Goal: Task Accomplishment & Management: Use online tool/utility

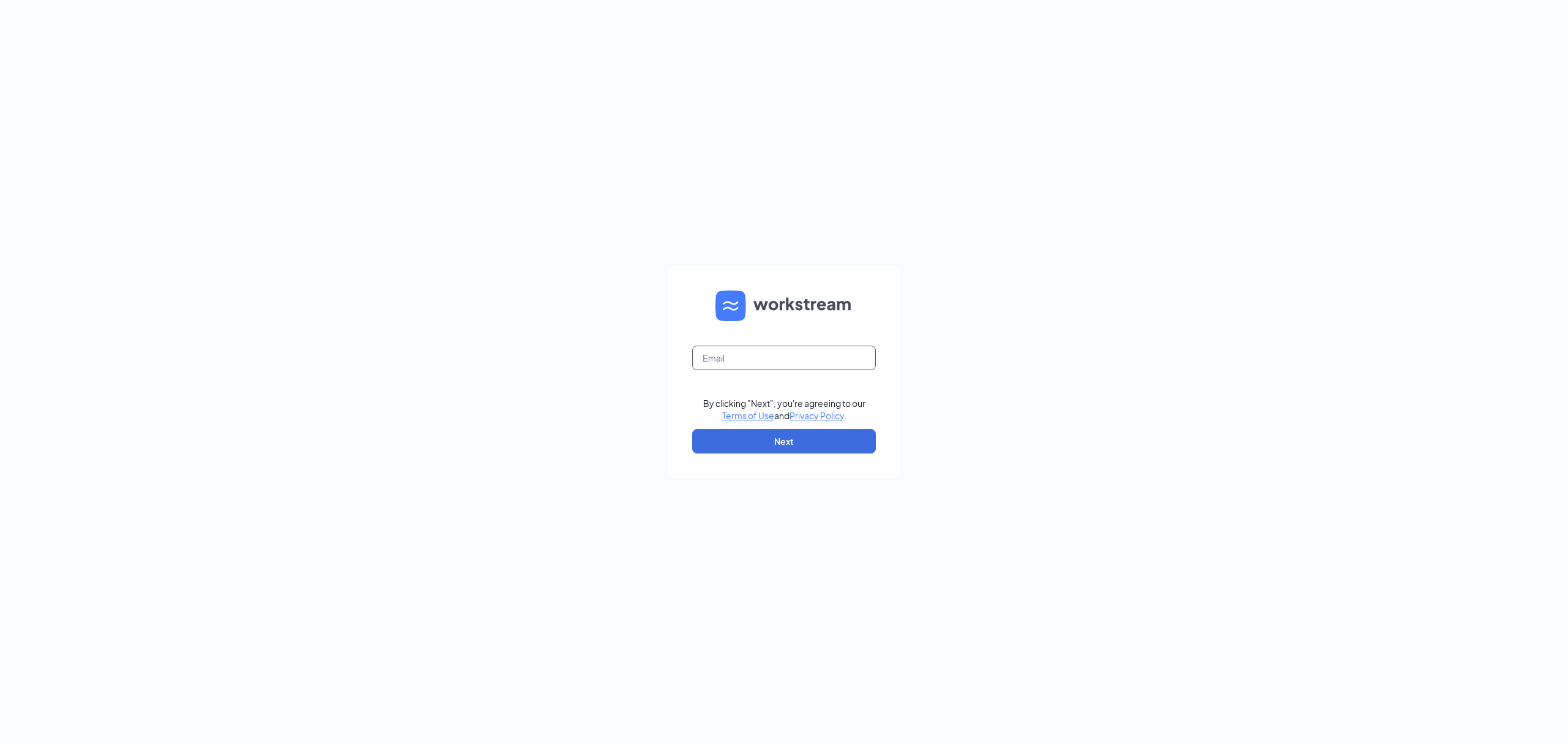
click at [747, 360] on input "text" at bounding box center [784, 358] width 183 height 24
type input "[EMAIL_ADDRESS][DOMAIN_NAME]"
click at [776, 431] on button "Next" at bounding box center [784, 441] width 183 height 24
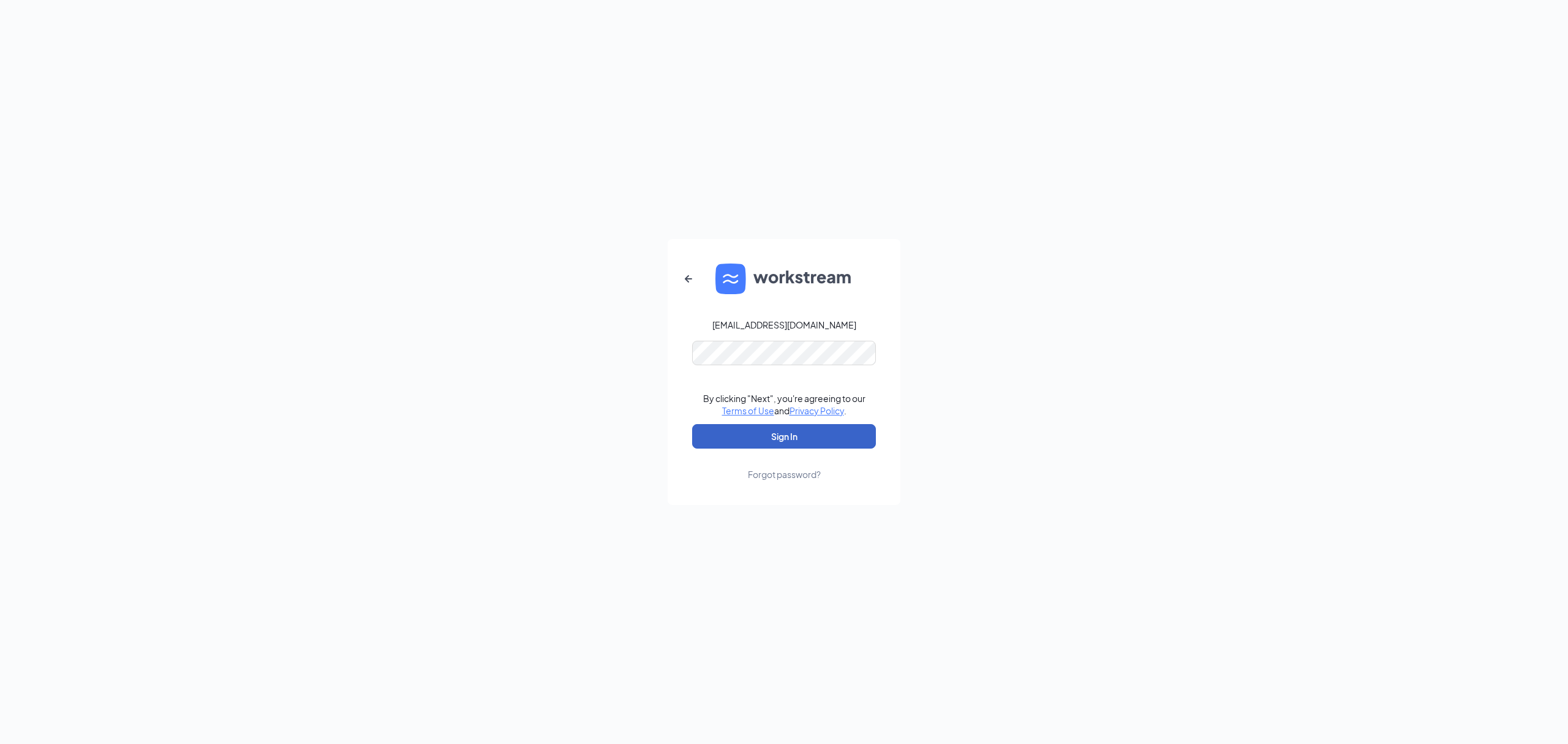
click at [777, 430] on button "Sign In" at bounding box center [784, 437] width 183 height 24
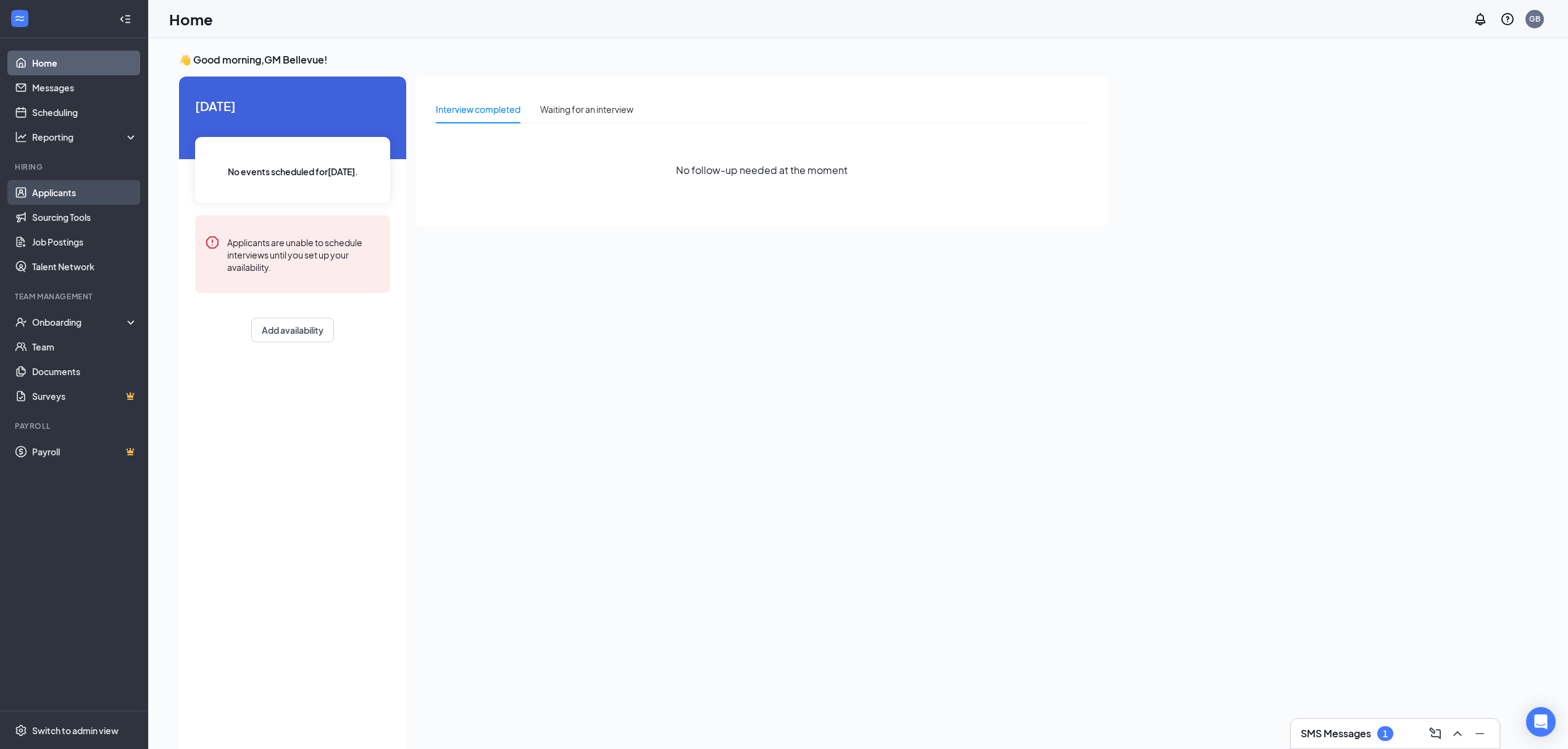
click at [70, 183] on link "Applicants" at bounding box center [85, 192] width 106 height 25
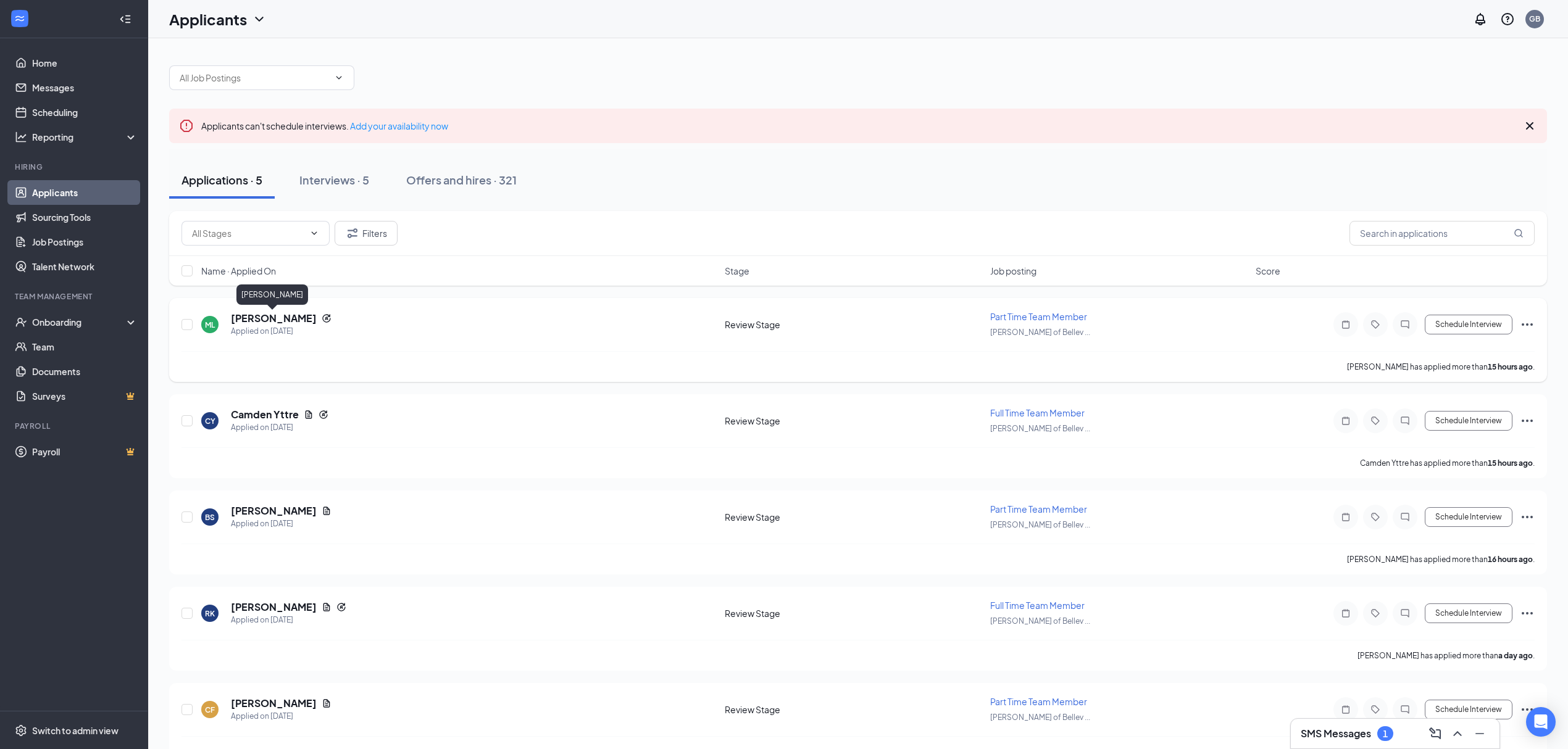
click at [277, 317] on h5 "[PERSON_NAME]" at bounding box center [273, 319] width 85 height 14
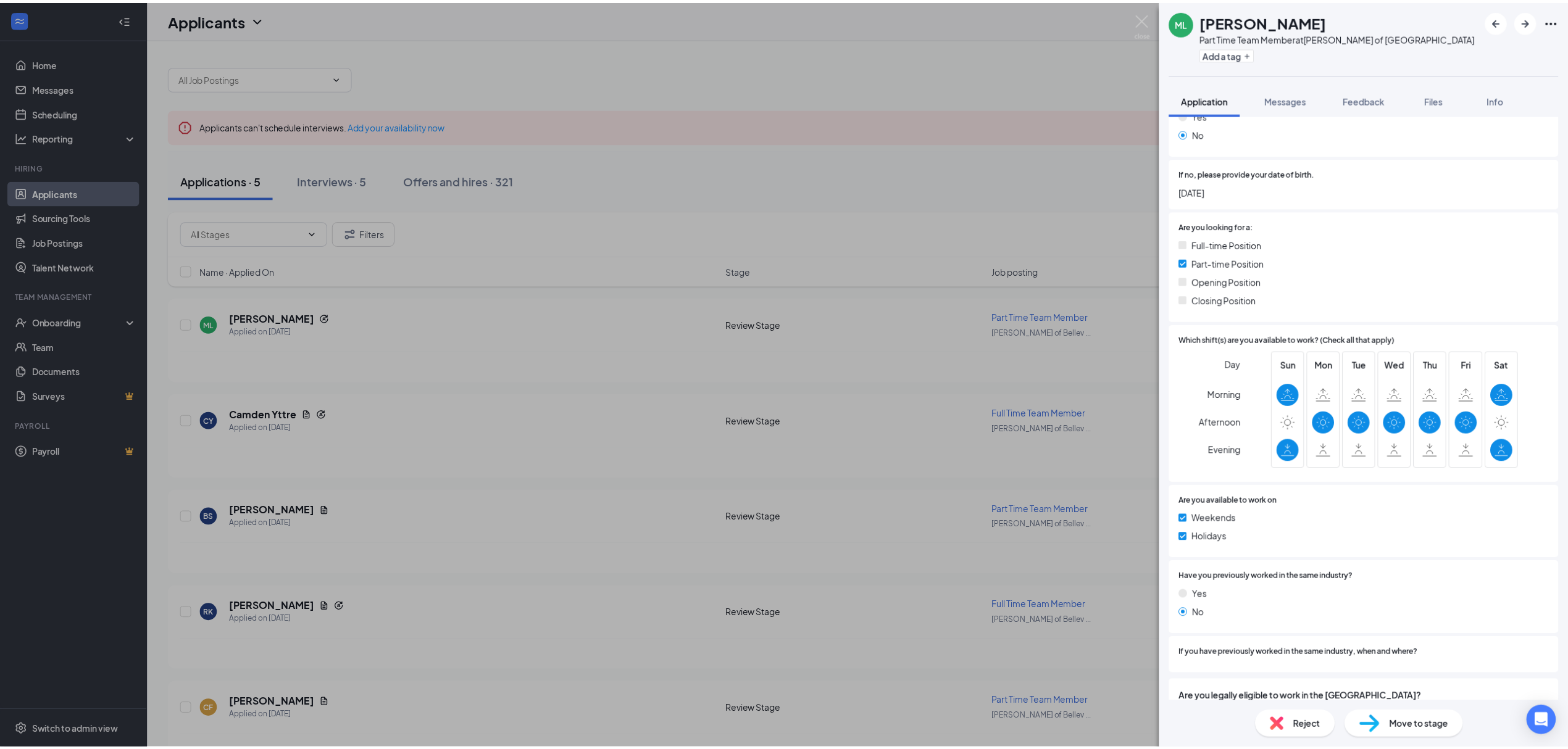
scroll to position [306, 0]
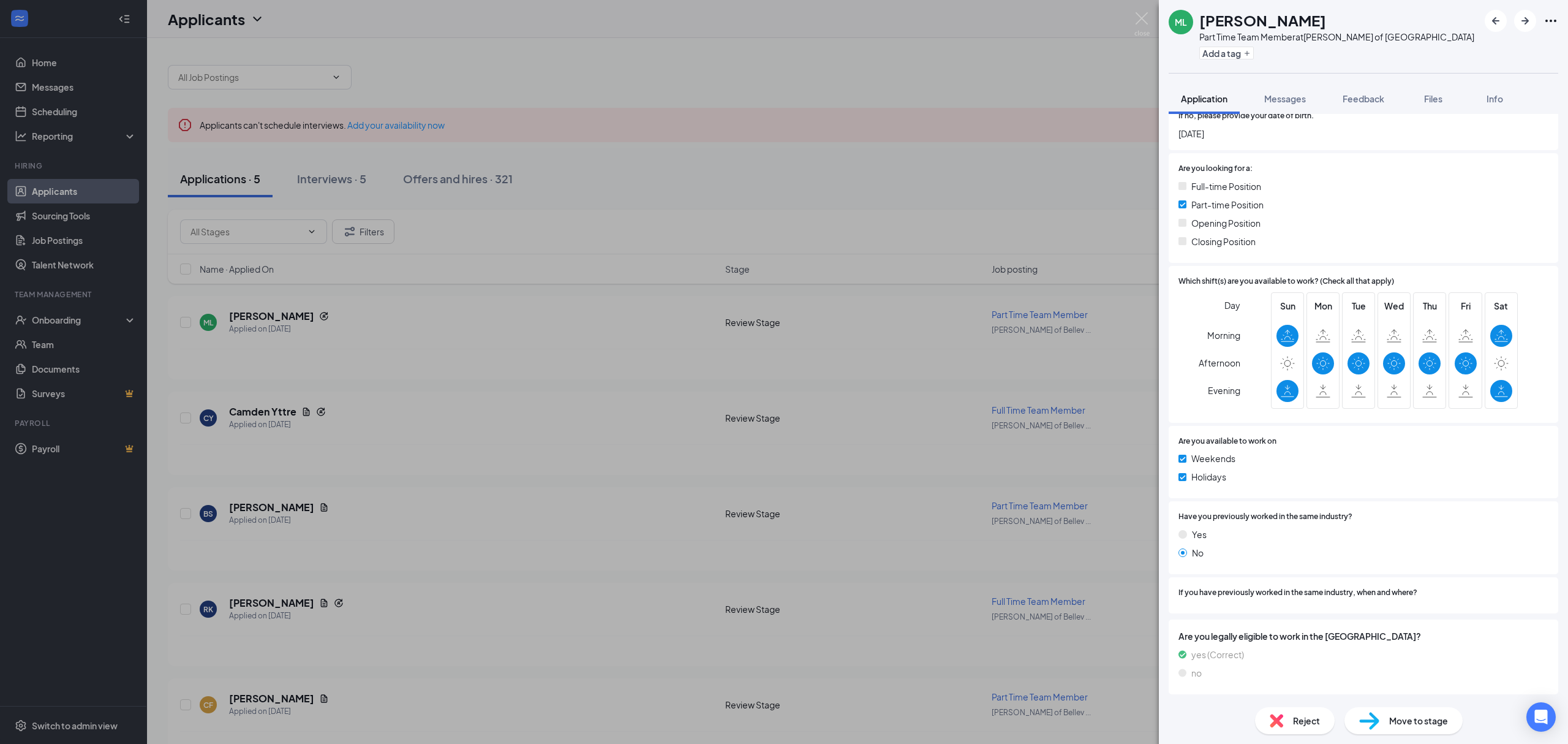
click at [564, 429] on div "ML [PERSON_NAME] Part Time Team Member at [PERSON_NAME] of Bellevue Add a tag A…" at bounding box center [784, 372] width 1568 height 744
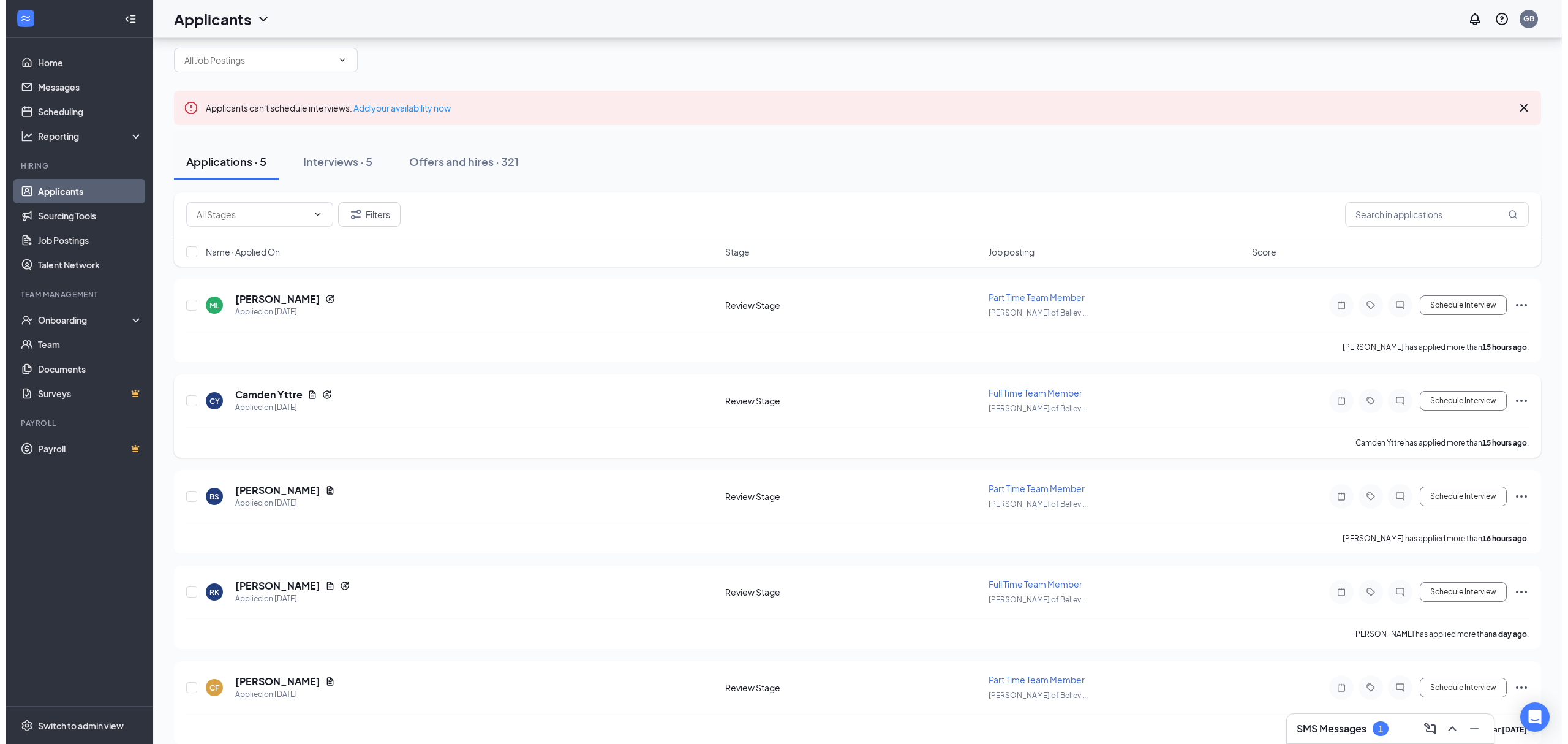
scroll to position [32, 0]
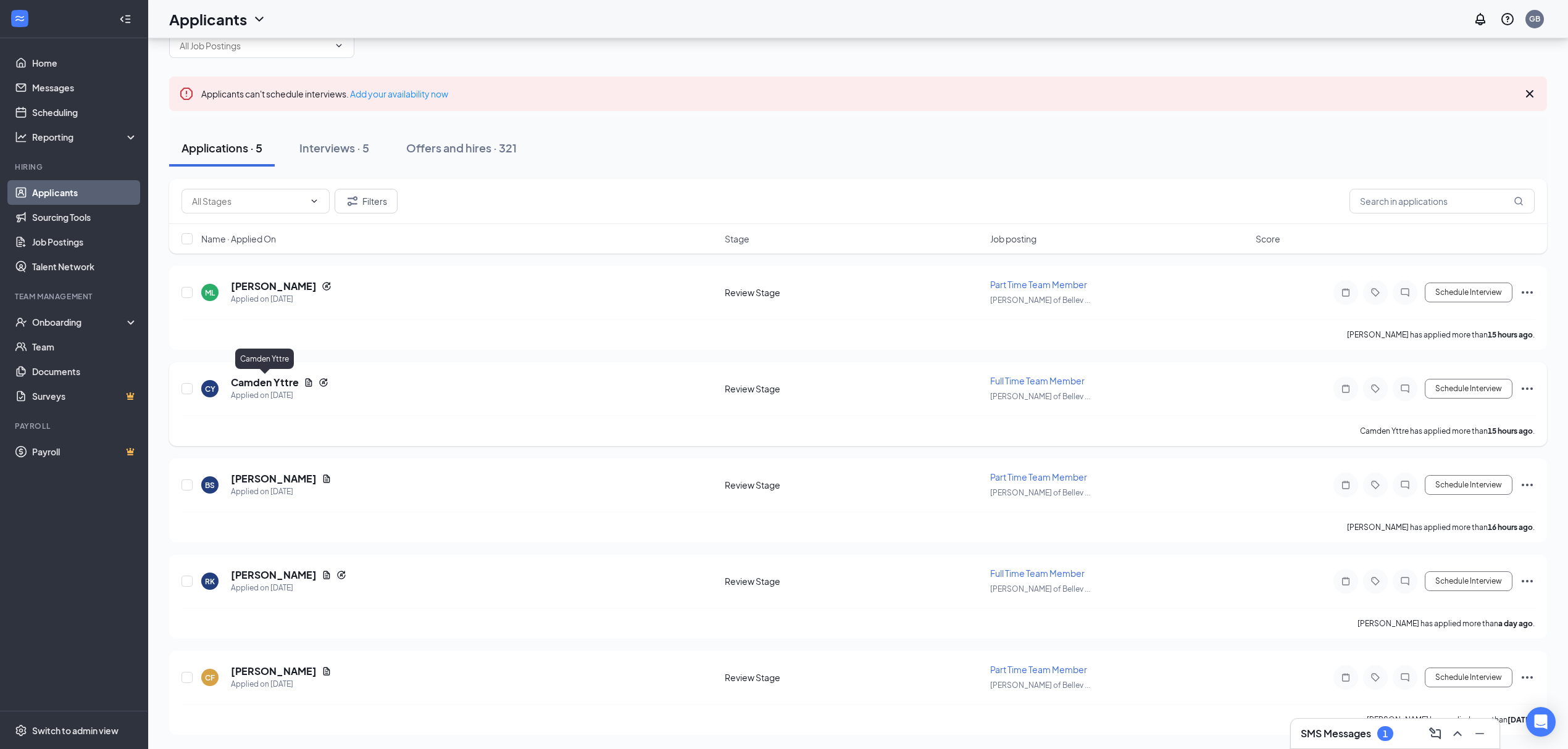
click at [280, 377] on h5 "Camden Yttre" at bounding box center [265, 383] width 68 height 14
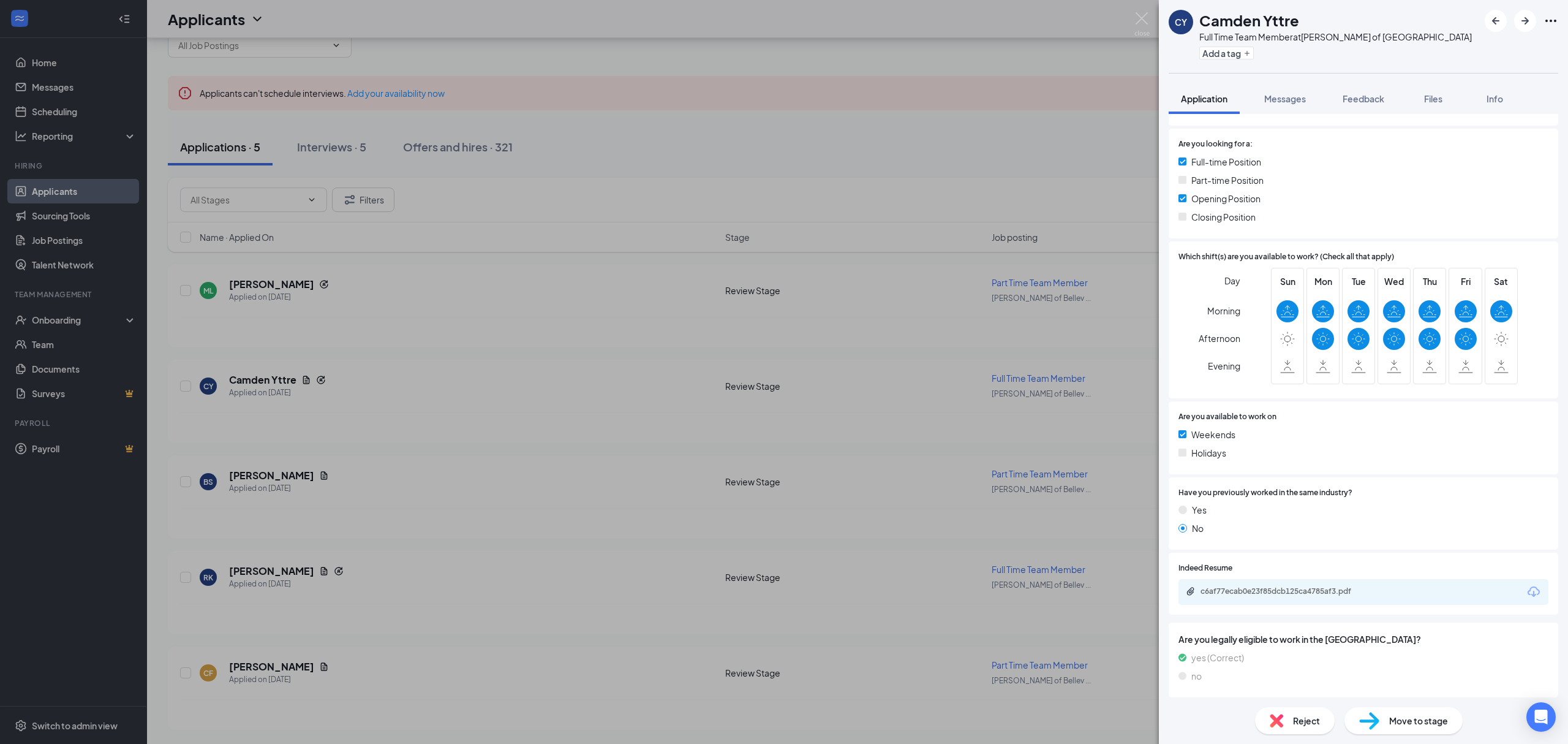
scroll to position [278, 0]
click at [1328, 591] on div "c6af77ecab0e23f85dcb125ca4785af3.pdf" at bounding box center [1286, 589] width 171 height 10
click at [788, 196] on div "[PERSON_NAME] Yttre Full Time Team Member at [PERSON_NAME] of Bellevue Add a ta…" at bounding box center [784, 372] width 1568 height 744
